Goal: Find specific page/section: Find specific page/section

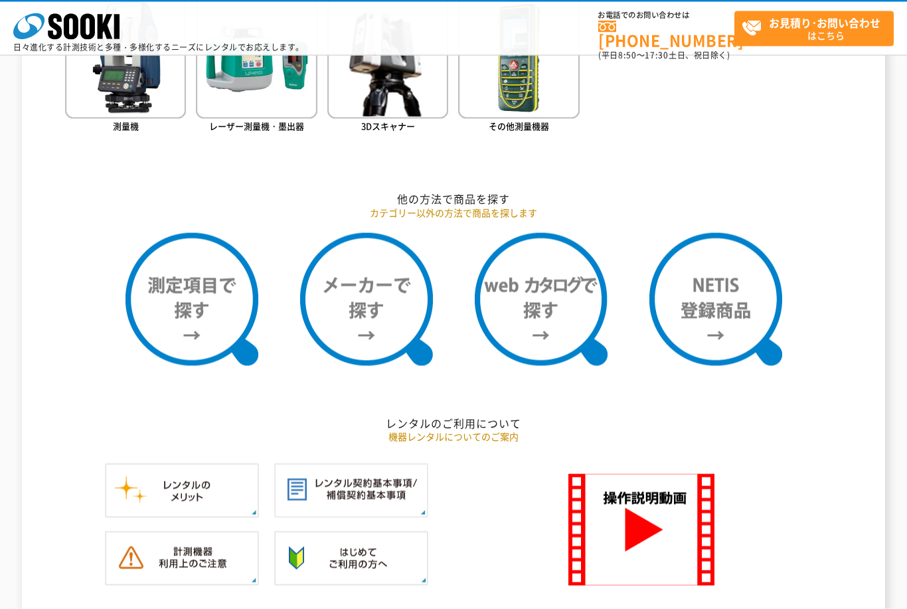
scroll to position [981, 0]
click at [727, 297] on img at bounding box center [715, 298] width 133 height 133
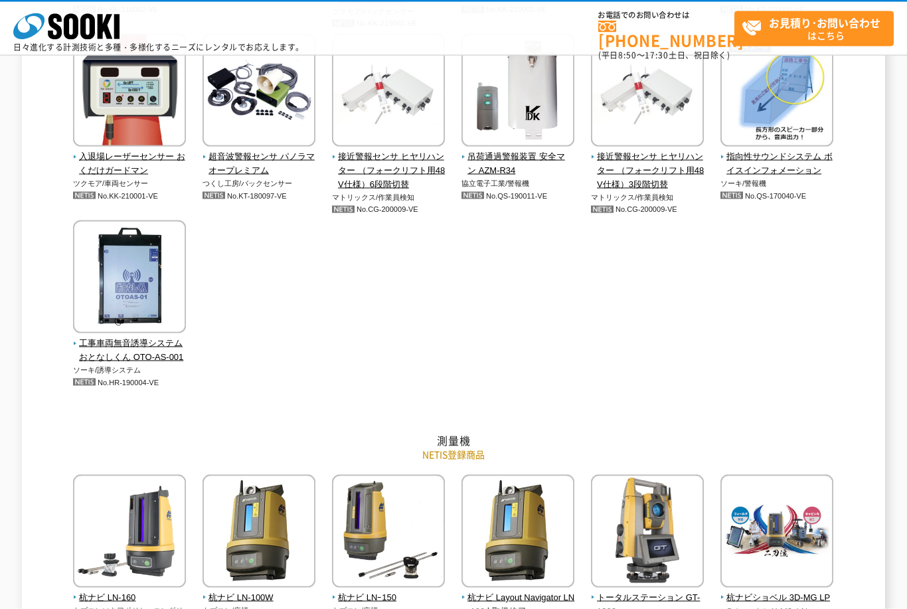
scroll to position [3225, 0]
click at [106, 336] on span "工事車両無音誘導システム おとなしくん OTO-AS-001" at bounding box center [130, 350] width 114 height 28
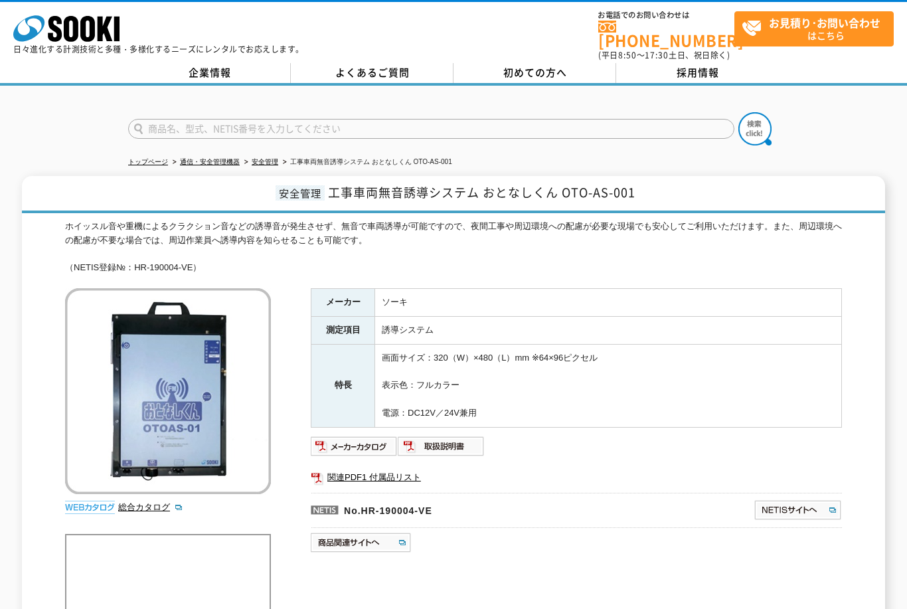
click at [351, 435] on img at bounding box center [354, 445] width 87 height 21
